Goal: Transaction & Acquisition: Obtain resource

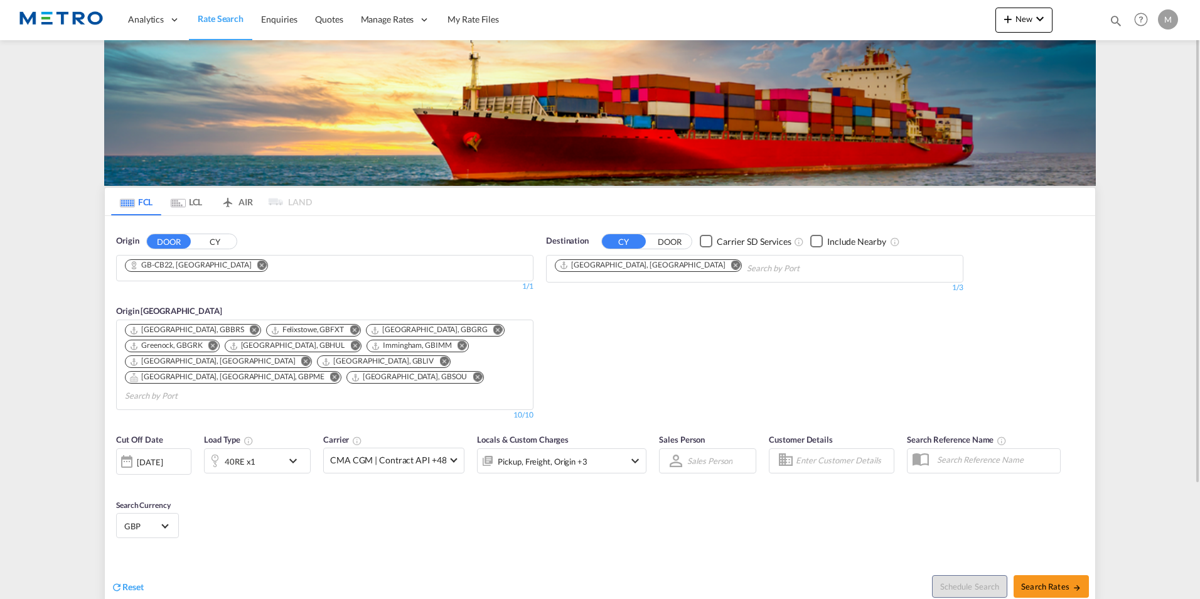
click at [83, 16] on img at bounding box center [61, 20] width 85 height 28
click at [209, 18] on span "Rate Search" at bounding box center [221, 18] width 46 height 11
click at [225, 13] on span "Rate Search" at bounding box center [221, 18] width 46 height 11
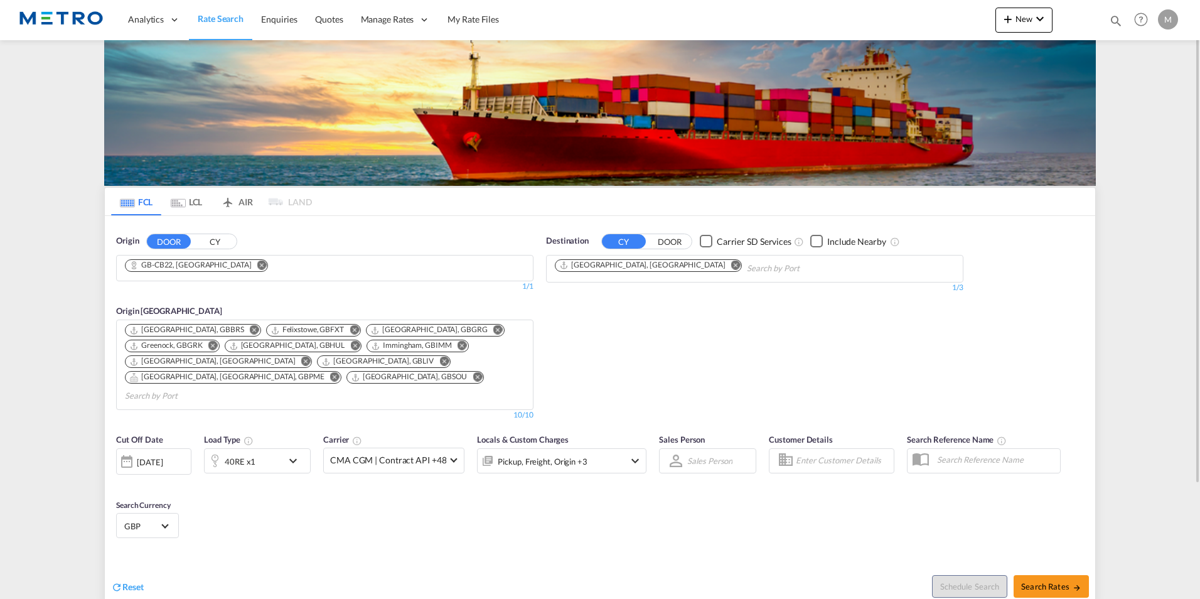
click at [225, 13] on span "Rate Search" at bounding box center [221, 18] width 46 height 11
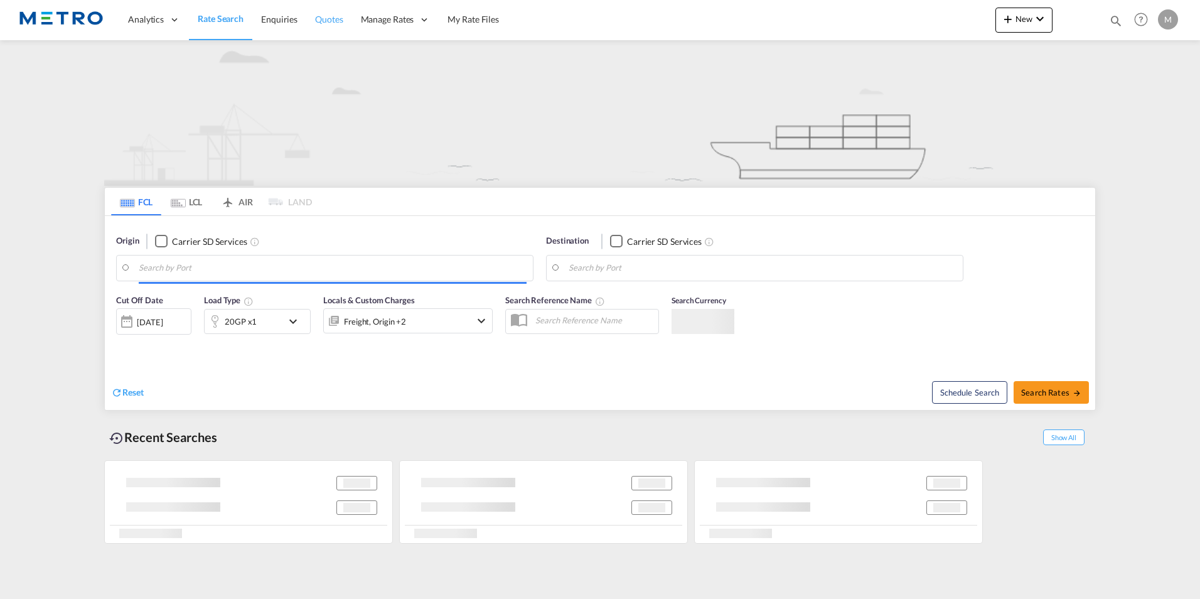
type input "CB22"
type input "[GEOGRAPHIC_DATA], [GEOGRAPHIC_DATA]"
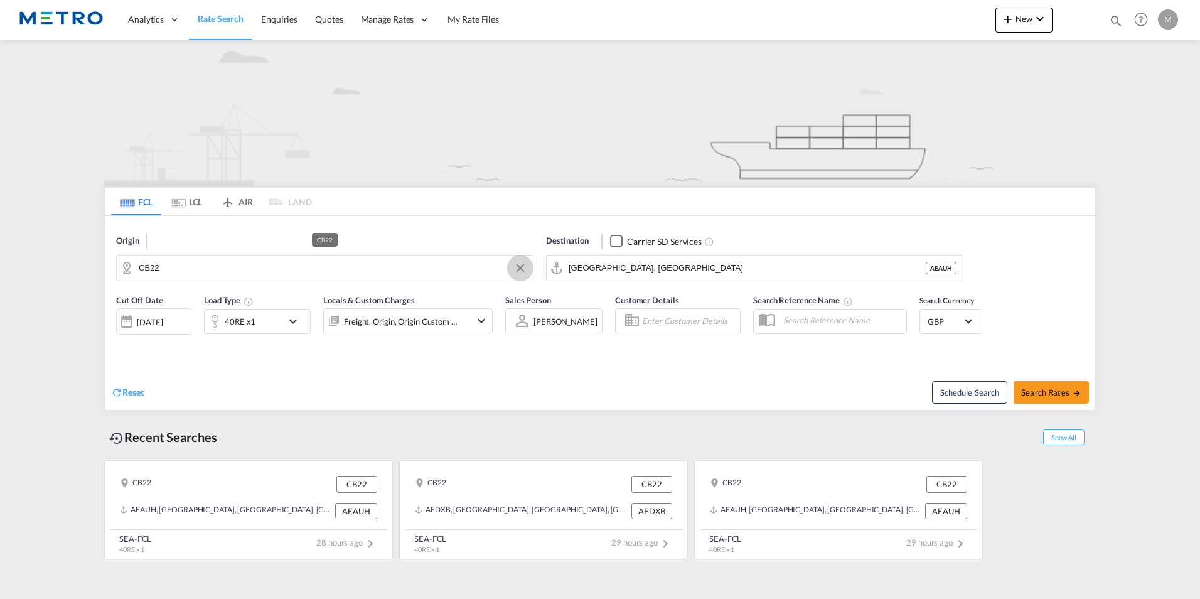
click at [520, 270] on button "Clear Input" at bounding box center [520, 268] width 19 height 19
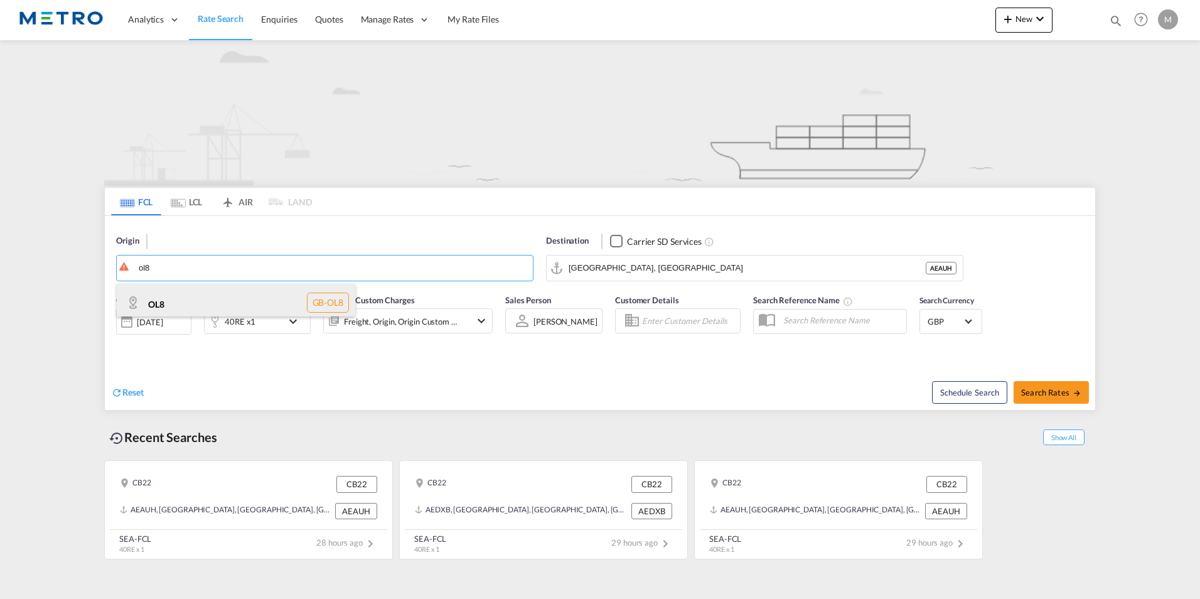
click at [237, 296] on div "OL8 GB-OL8" at bounding box center [236, 303] width 239 height 38
type input "OL8"
type input "OL8Abu Dhabi, [GEOGRAPHIC_DATA]"
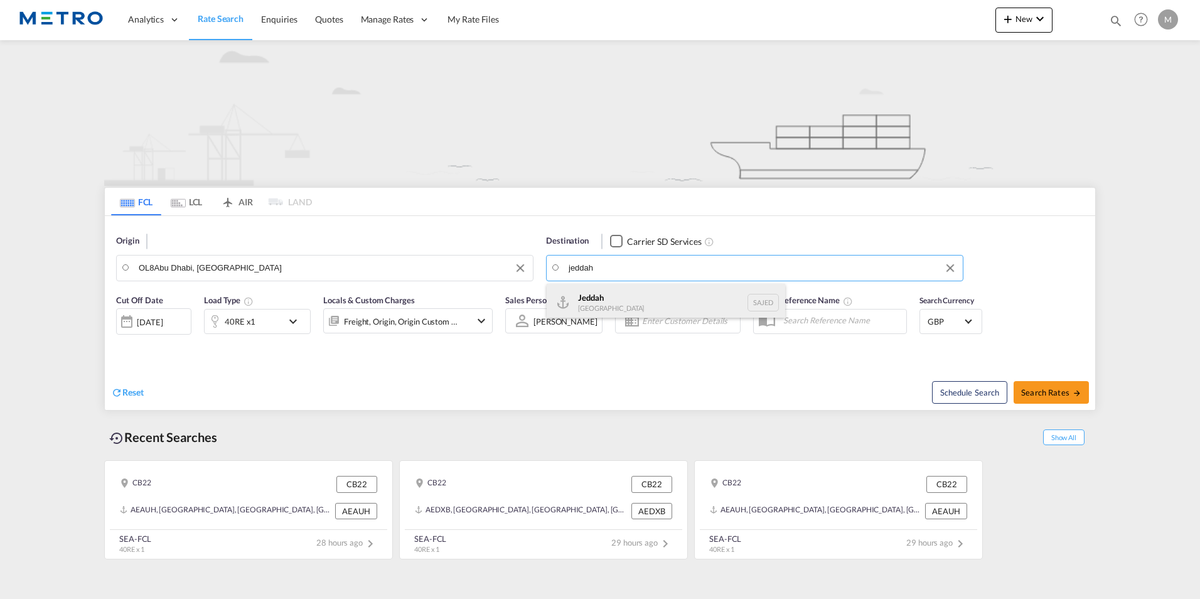
click at [657, 293] on div "Jeddah Saudi Arabia SAJED" at bounding box center [666, 303] width 239 height 38
type input "Jeddah, SAJED"
click at [292, 323] on md-icon "icon-chevron-down" at bounding box center [296, 321] width 21 height 15
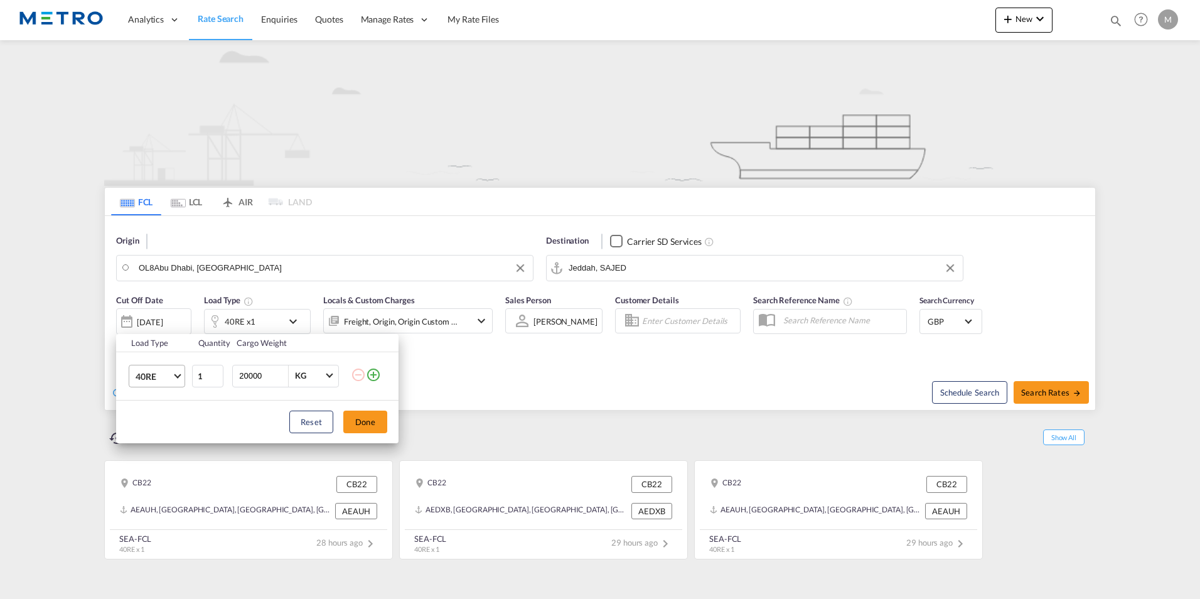
click at [164, 377] on span "40RE" at bounding box center [154, 376] width 36 height 13
click at [174, 305] on md-option "20GP" at bounding box center [168, 311] width 85 height 30
drag, startPoint x: 377, startPoint y: 426, endPoint x: 363, endPoint y: 423, distance: 14.2
click at [377, 426] on button "Done" at bounding box center [365, 422] width 44 height 23
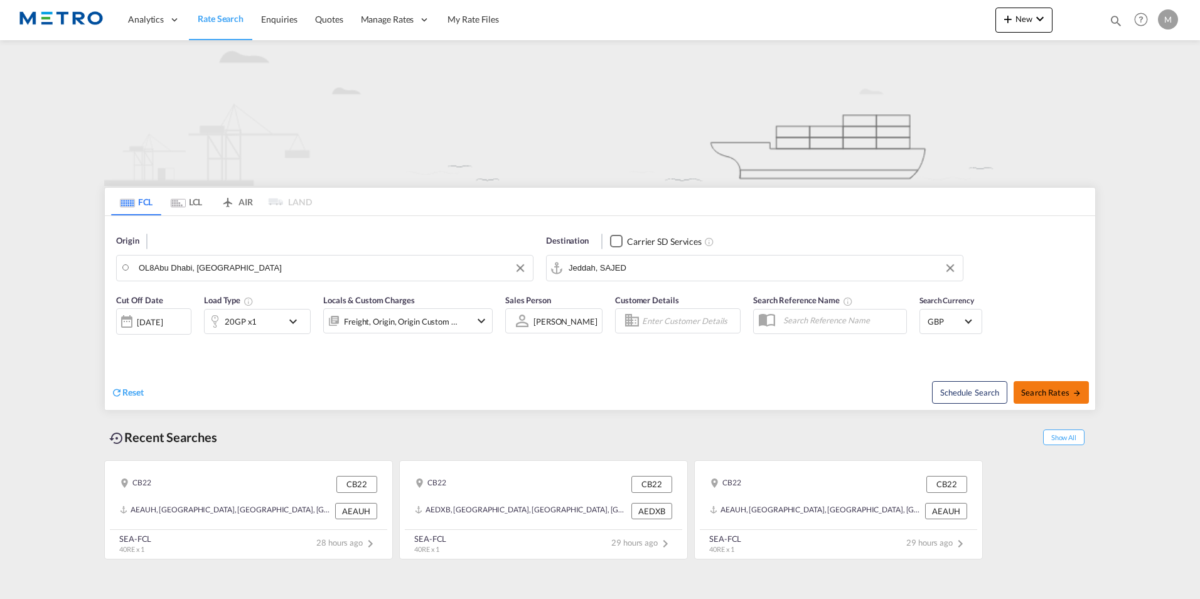
click at [1065, 386] on button "Search Rates" at bounding box center [1051, 392] width 75 height 23
click at [1053, 391] on span "Search Rates" at bounding box center [1051, 392] width 60 height 10
click at [271, 274] on input "OL8Abu Dhabi, AEAUH" at bounding box center [333, 268] width 388 height 19
click at [529, 266] on button "Clear Input" at bounding box center [520, 268] width 19 height 19
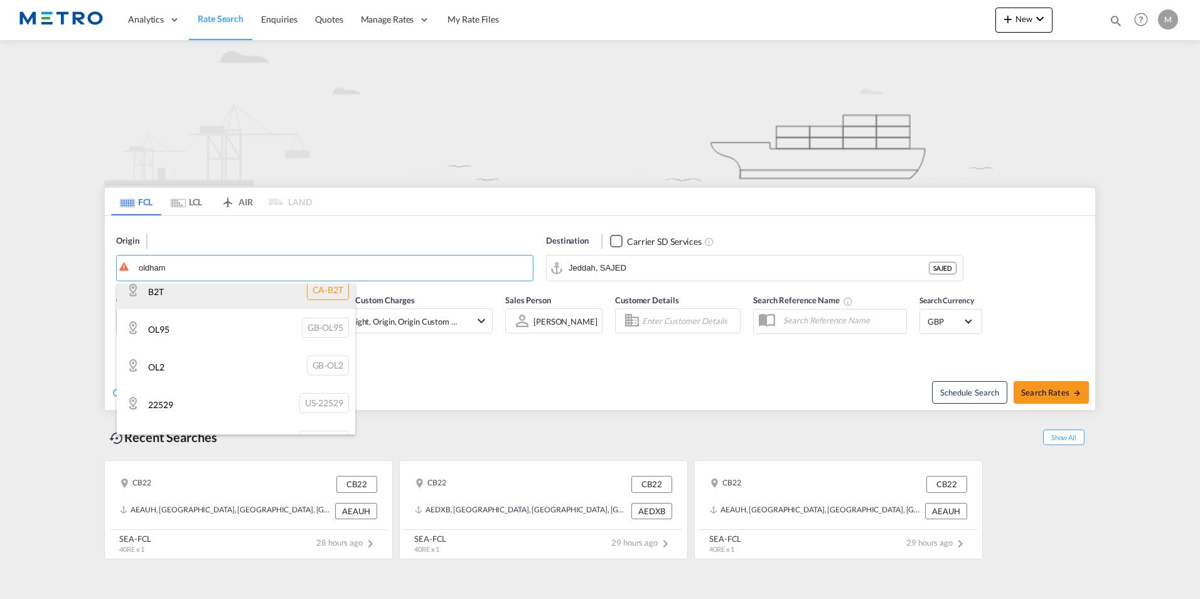
scroll to position [63, 0]
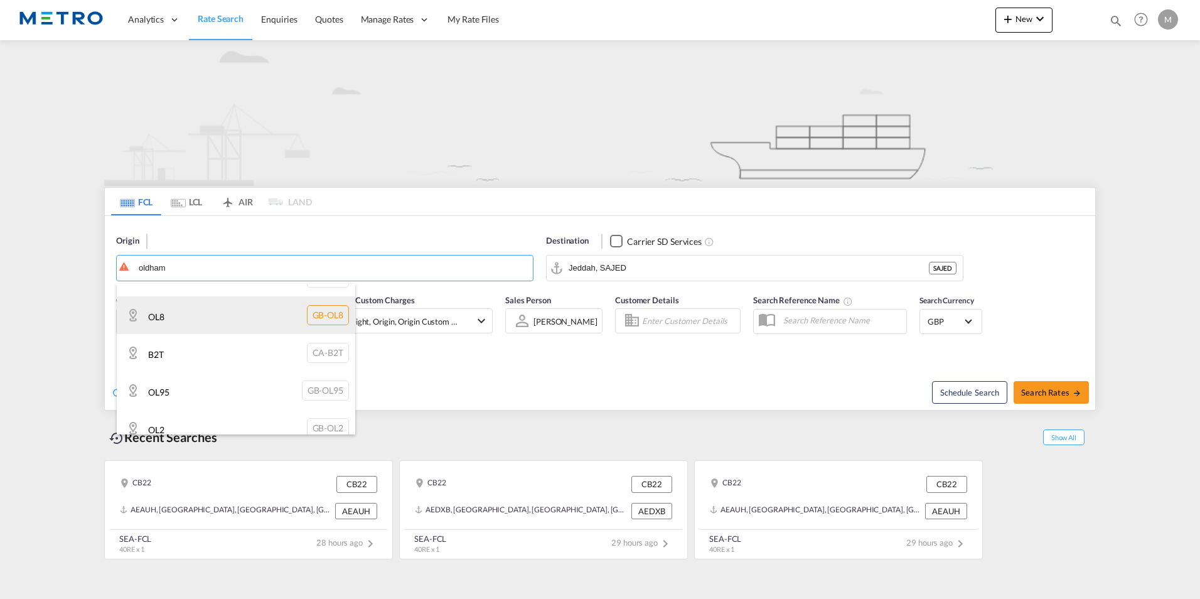
click at [184, 316] on div "OL8 GB-OL8" at bounding box center [236, 315] width 239 height 38
type input "OL8"
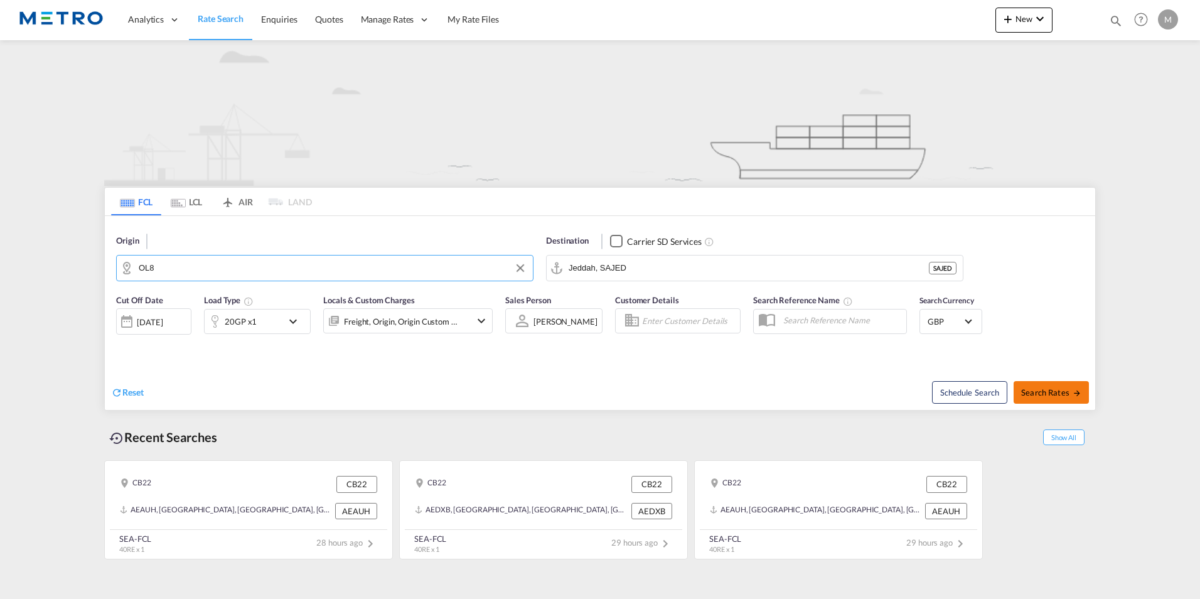
click at [1060, 393] on span "Search Rates" at bounding box center [1051, 392] width 60 height 10
type input "OL8 to SAJED / 24 Sep 2025"
